Goal: Transaction & Acquisition: Subscribe to service/newsletter

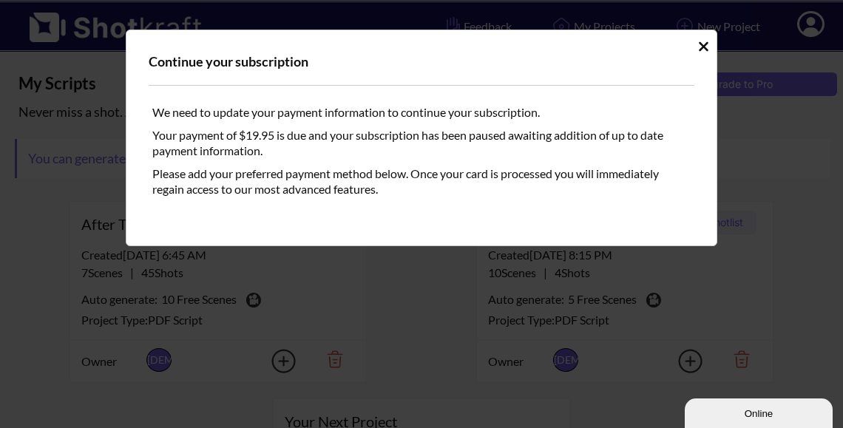
click at [705, 51] on icon "Idle Modal" at bounding box center [703, 46] width 11 height 15
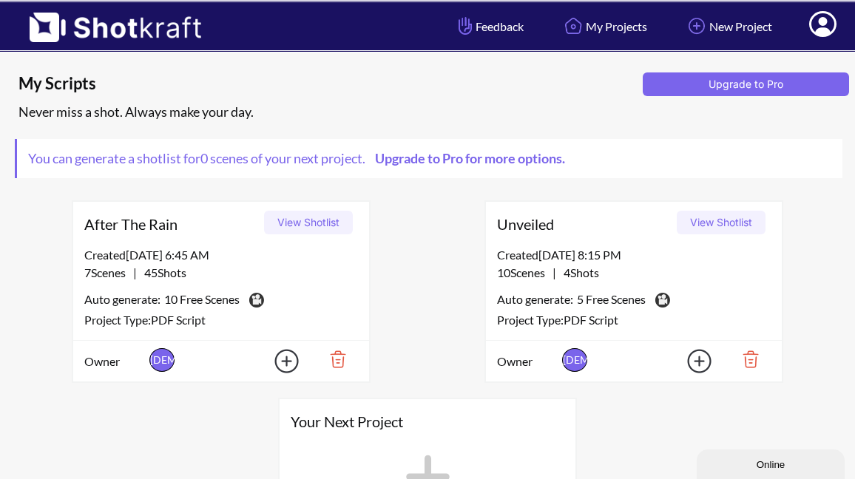
click at [716, 229] on button "View Shotlist" at bounding box center [721, 223] width 89 height 24
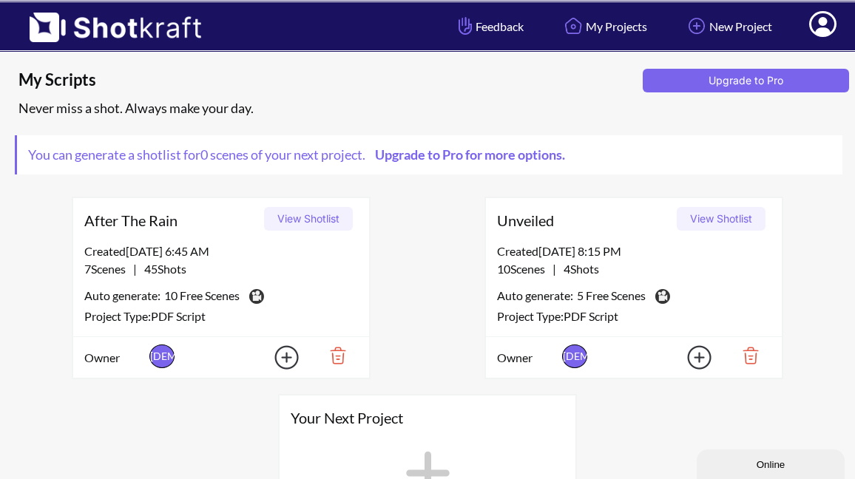
click at [340, 359] on img at bounding box center [332, 355] width 51 height 25
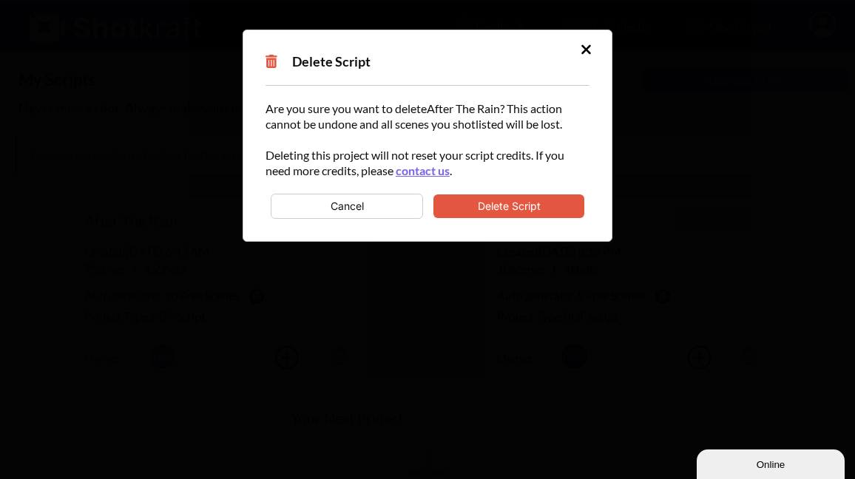
click at [512, 206] on button "Delete Script" at bounding box center [508, 207] width 151 height 24
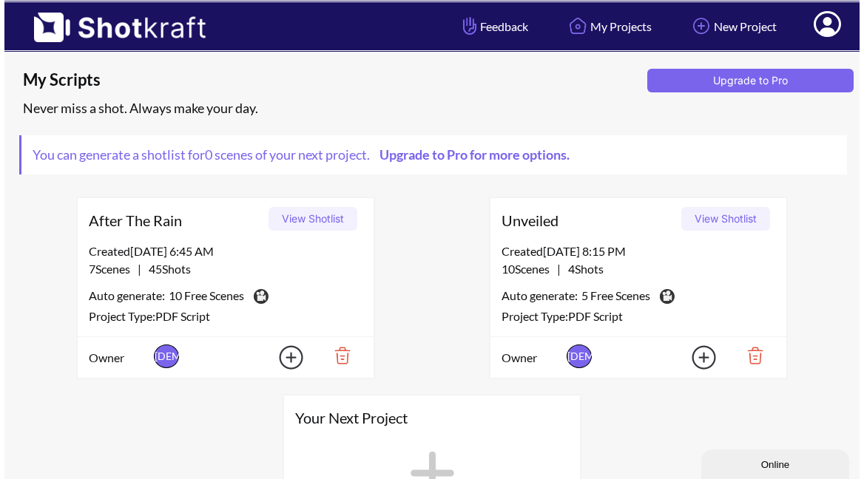
scroll to position [0, 0]
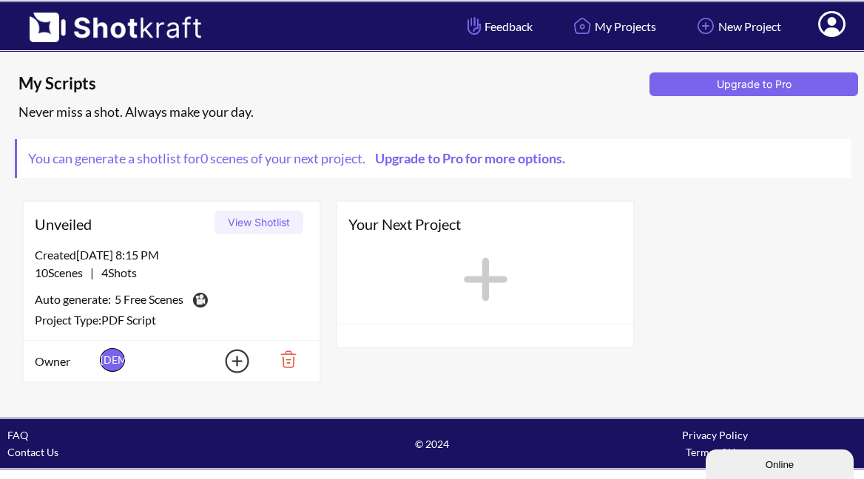
click at [252, 223] on button "View Shotlist" at bounding box center [259, 223] width 89 height 24
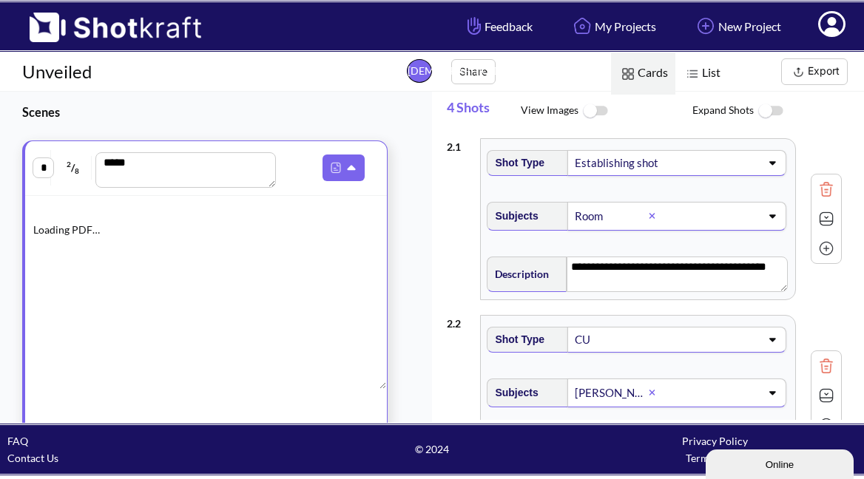
click at [598, 113] on img at bounding box center [594, 111] width 33 height 32
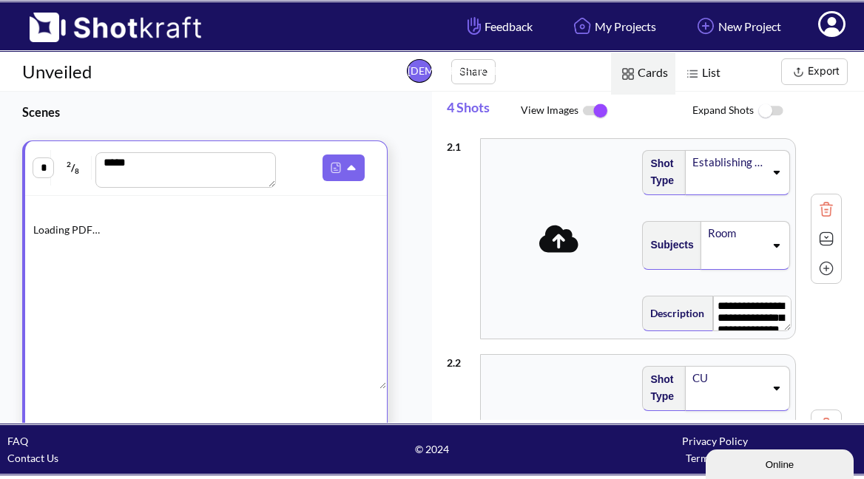
click at [595, 112] on img at bounding box center [594, 110] width 33 height 31
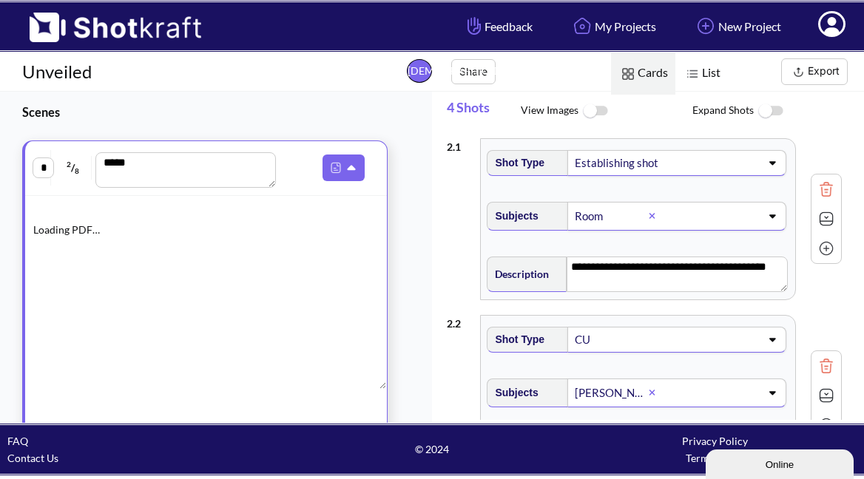
click at [595, 112] on img at bounding box center [594, 111] width 33 height 32
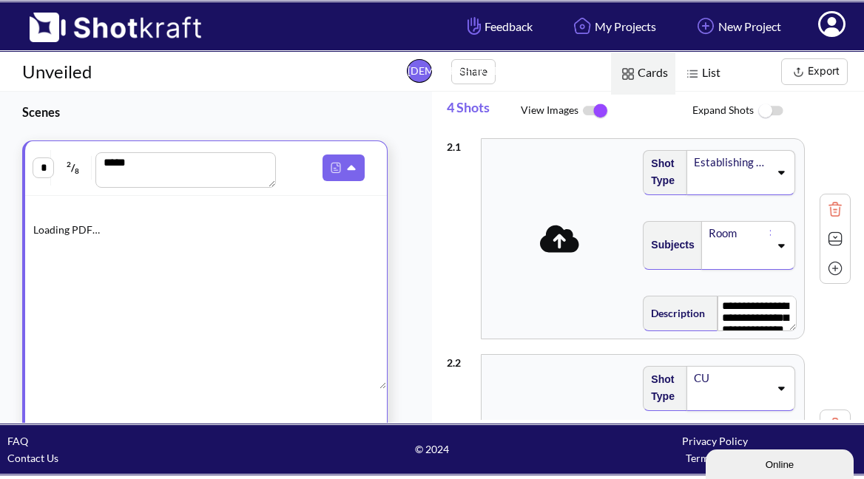
click at [561, 246] on icon at bounding box center [559, 238] width 39 height 27
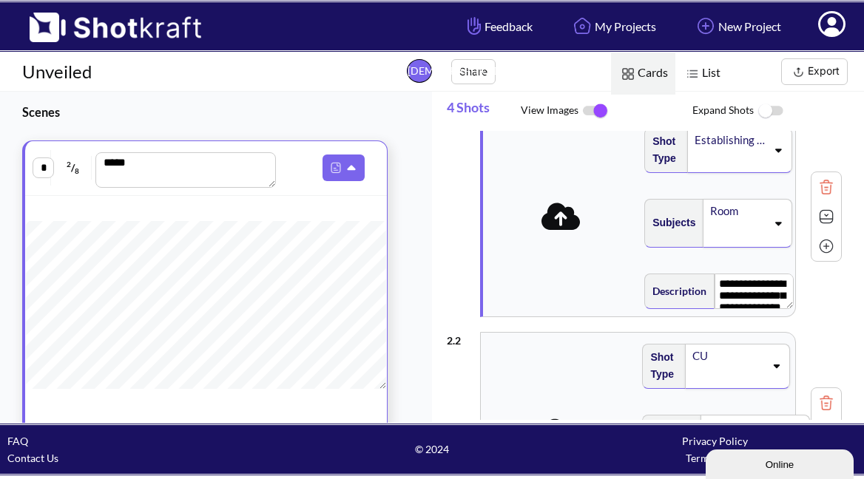
click at [693, 72] on img at bounding box center [692, 73] width 19 height 19
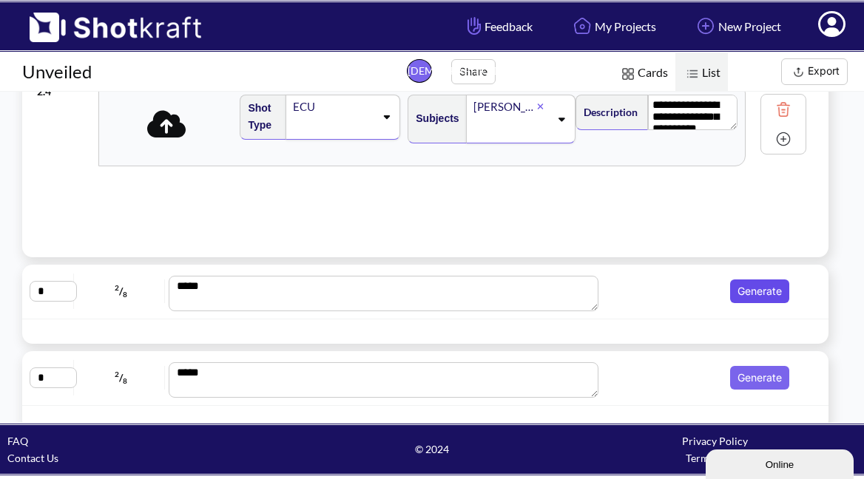
click at [735, 291] on button "Generate" at bounding box center [759, 292] width 59 height 24
click at [749, 377] on button "Generate" at bounding box center [759, 378] width 59 height 24
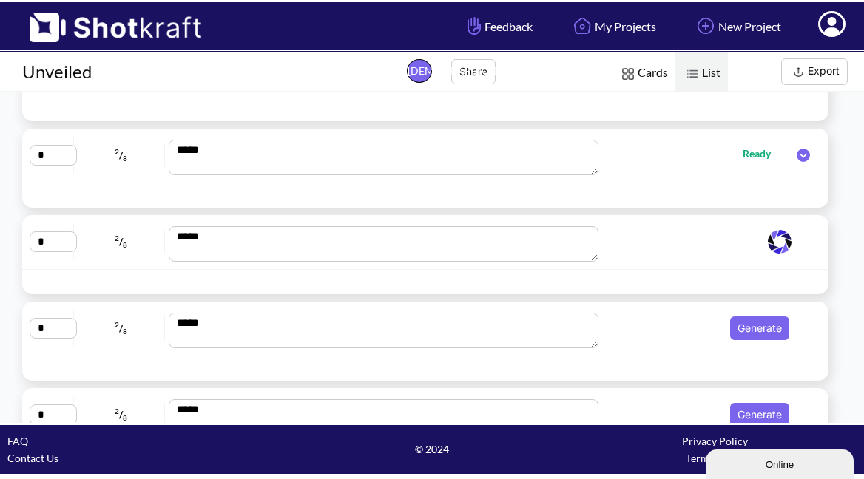
click at [752, 331] on button "Generate" at bounding box center [759, 329] width 59 height 24
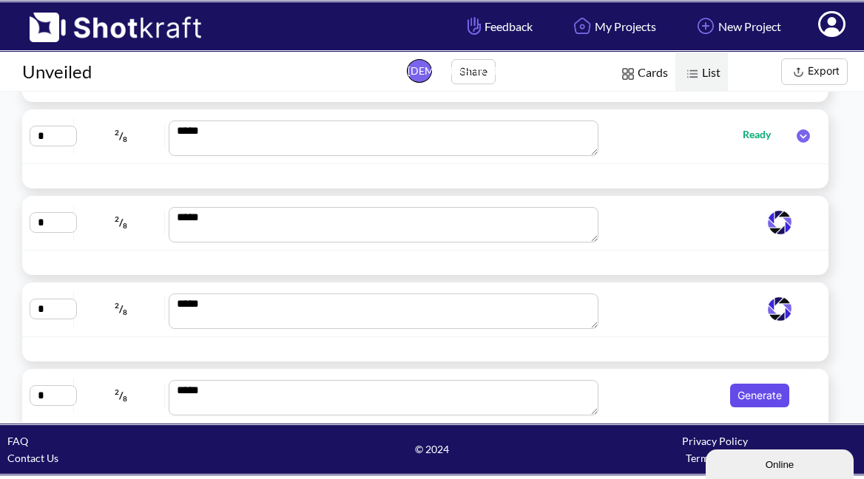
click at [764, 396] on button "Generate" at bounding box center [759, 396] width 59 height 24
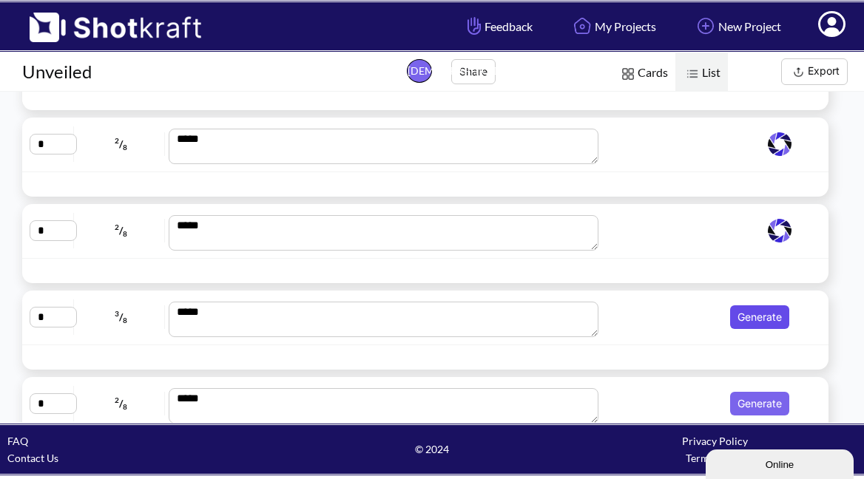
click at [747, 317] on button "Generate" at bounding box center [759, 317] width 59 height 24
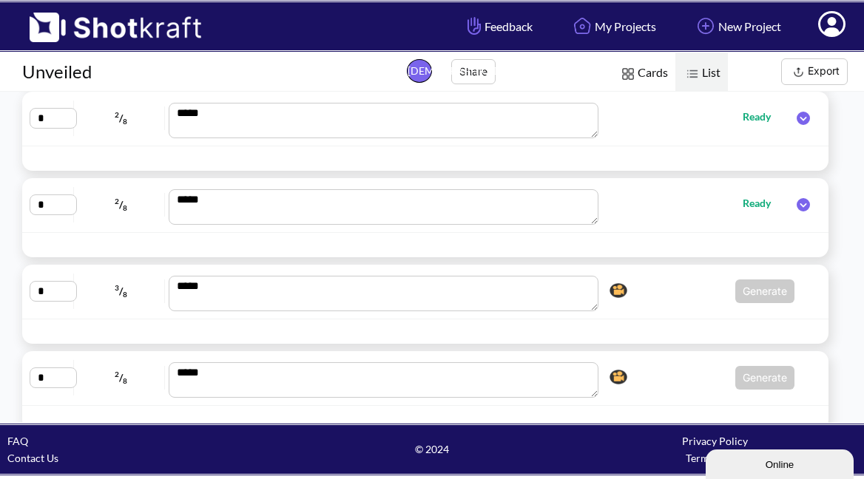
click at [700, 288] on span "Generate Click here to upgrade, or continue to shotlist manually." at bounding box center [699, 292] width 191 height 24
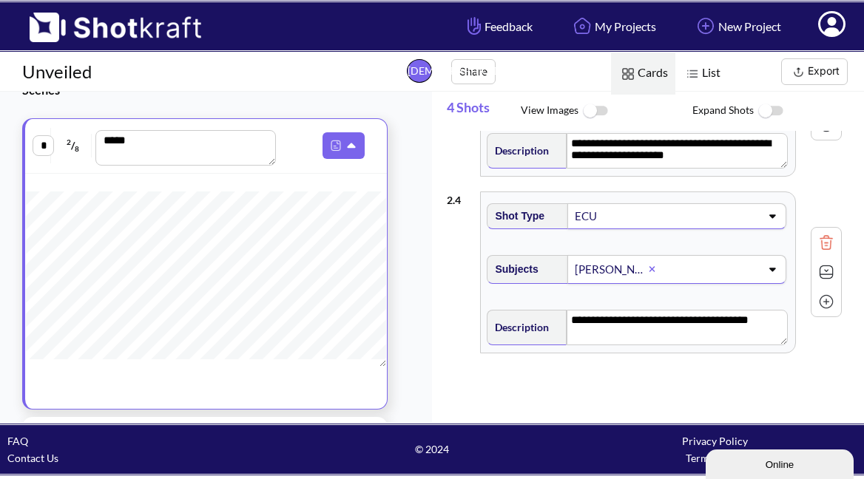
click at [707, 74] on span "List" at bounding box center [701, 74] width 53 height 42
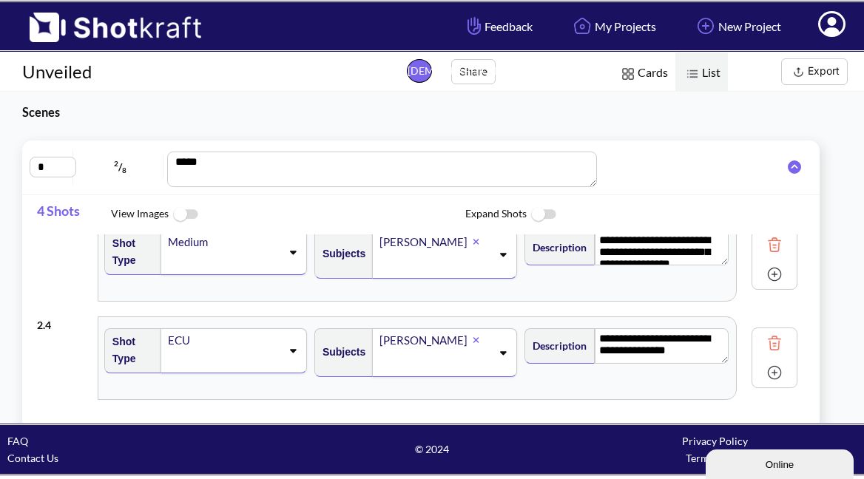
click at [834, 37] on span at bounding box center [832, 27] width 50 height 46
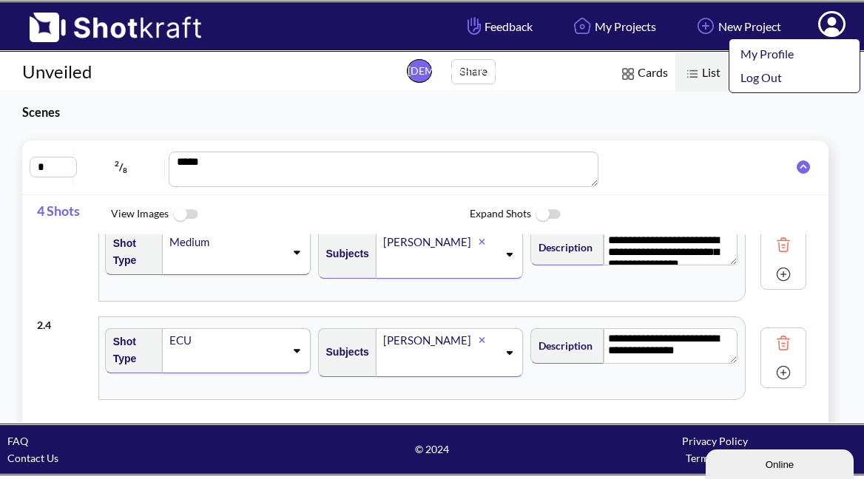
click at [673, 99] on div "**********" at bounding box center [432, 257] width 864 height 331
click at [844, 137] on div "**********" at bounding box center [432, 257] width 864 height 331
drag, startPoint x: 833, startPoint y: 134, endPoint x: 829, endPoint y: 126, distance: 8.3
click at [833, 134] on div "**********" at bounding box center [432, 257] width 864 height 331
click at [743, 109] on div "**********" at bounding box center [432, 257] width 864 height 331
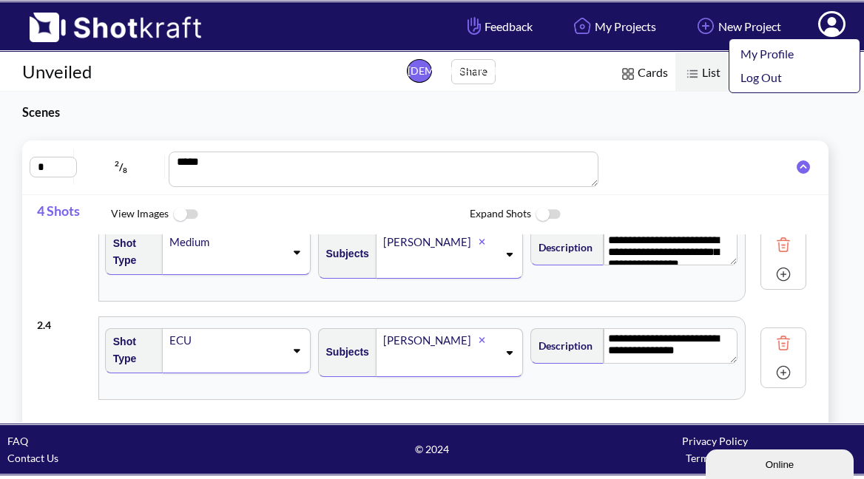
click at [703, 105] on div "**********" at bounding box center [432, 257] width 864 height 331
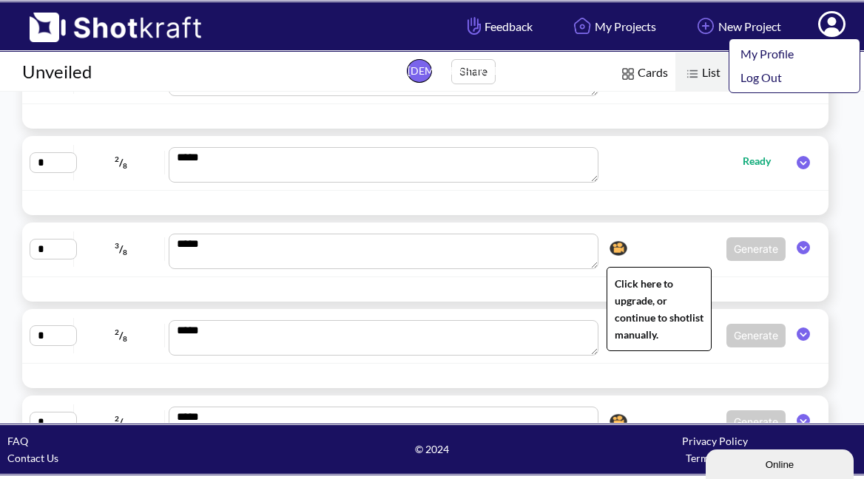
click at [612, 248] on img at bounding box center [618, 248] width 25 height 22
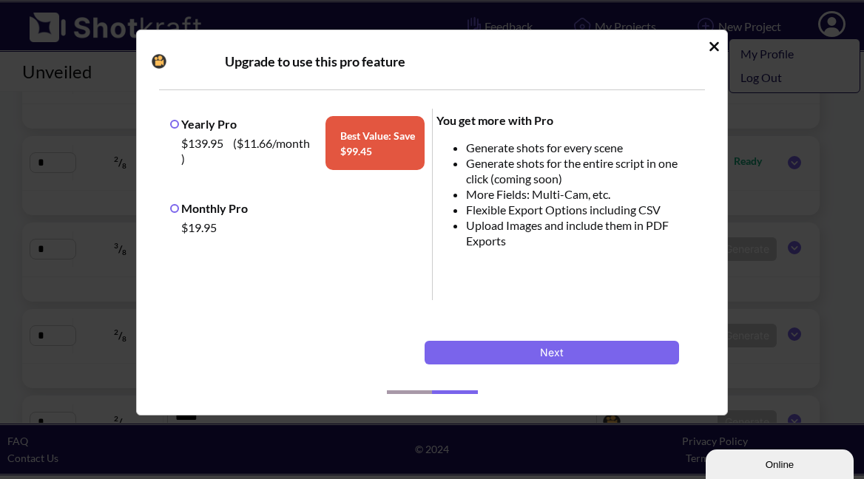
click at [170, 209] on div "Monthly Pro $19.95" at bounding box center [297, 220] width 262 height 46
click at [183, 209] on label "Monthly Pro" at bounding box center [209, 208] width 78 height 14
click at [611, 352] on button "Next" at bounding box center [552, 353] width 254 height 24
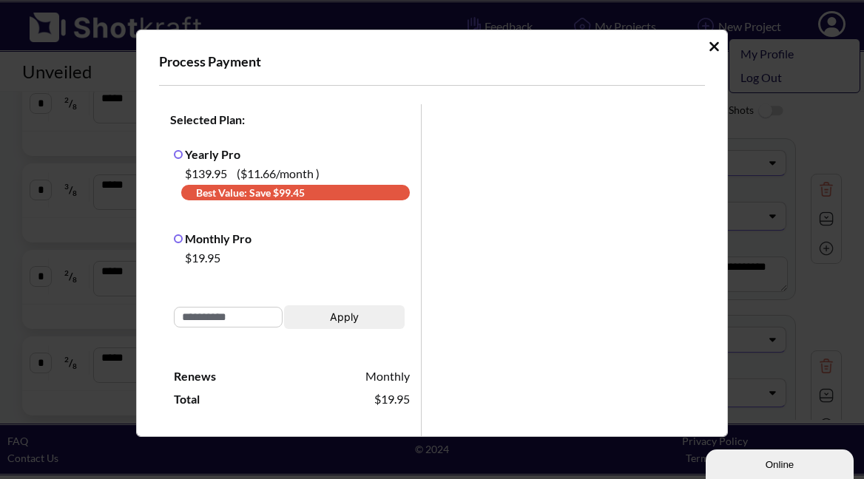
click at [709, 48] on icon "Idle Modal" at bounding box center [714, 46] width 11 height 15
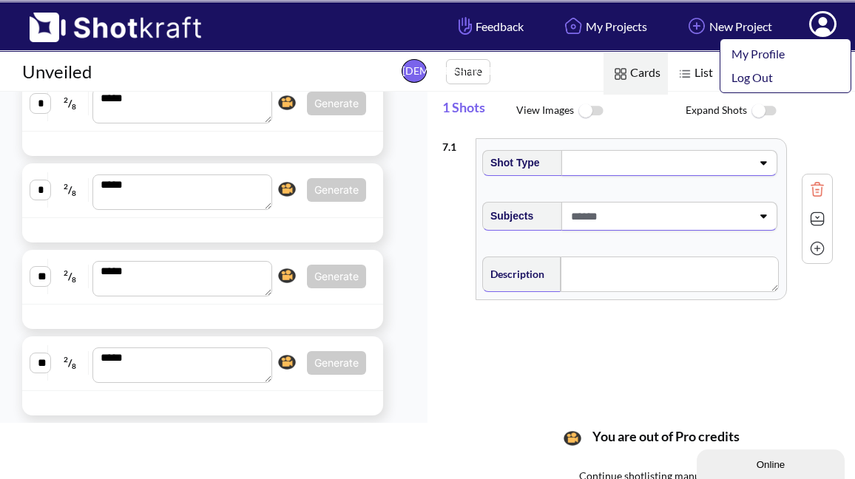
click at [821, 28] on icon at bounding box center [823, 26] width 16 height 18
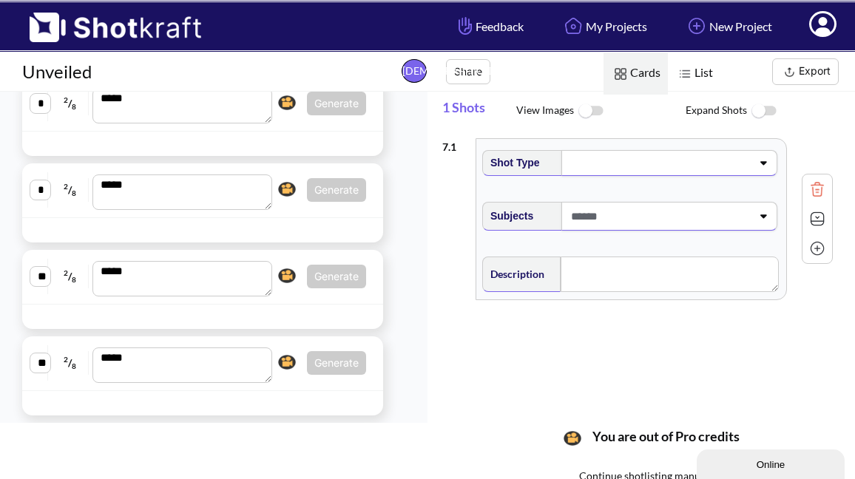
click at [821, 27] on icon at bounding box center [822, 24] width 27 height 26
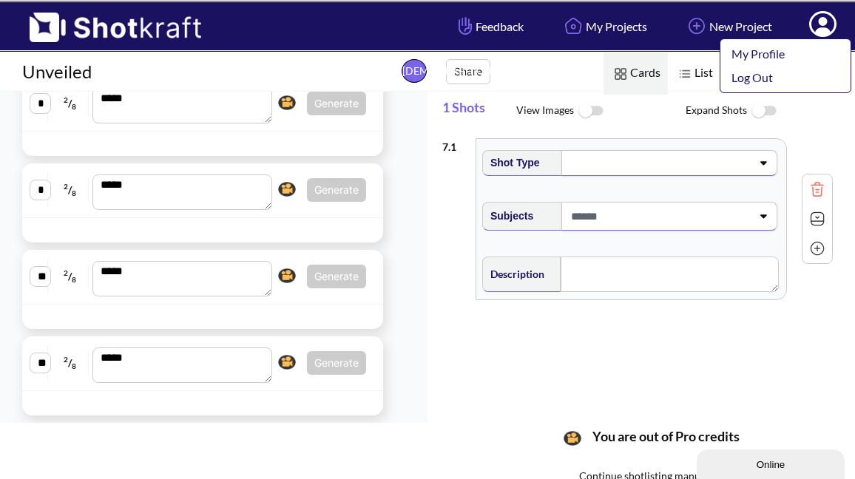
click at [765, 84] on link "Log Out" at bounding box center [781, 78] width 123 height 24
